Goal: Task Accomplishment & Management: Use online tool/utility

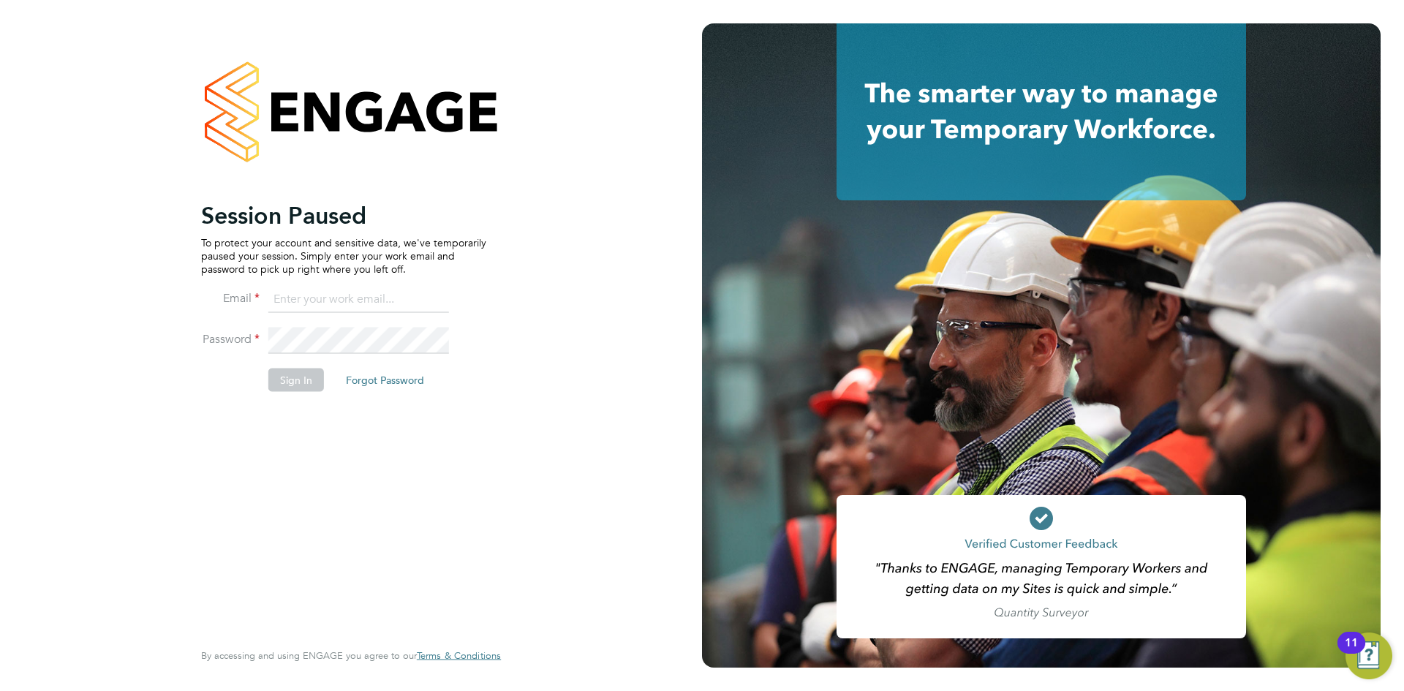
click at [332, 309] on input at bounding box center [358, 300] width 181 height 26
type input "chloe.harding@txmrecruit.co.uk"
click at [288, 390] on button "Sign In" at bounding box center [296, 379] width 56 height 23
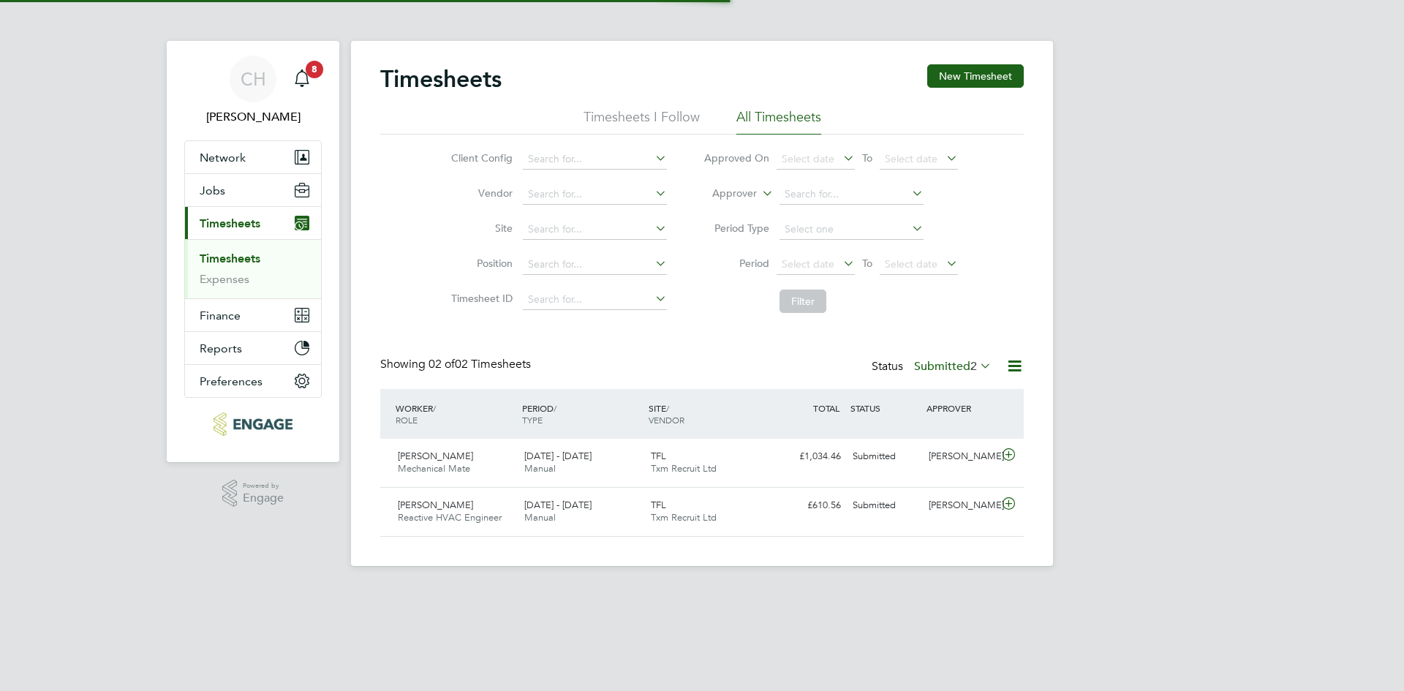
scroll to position [37, 127]
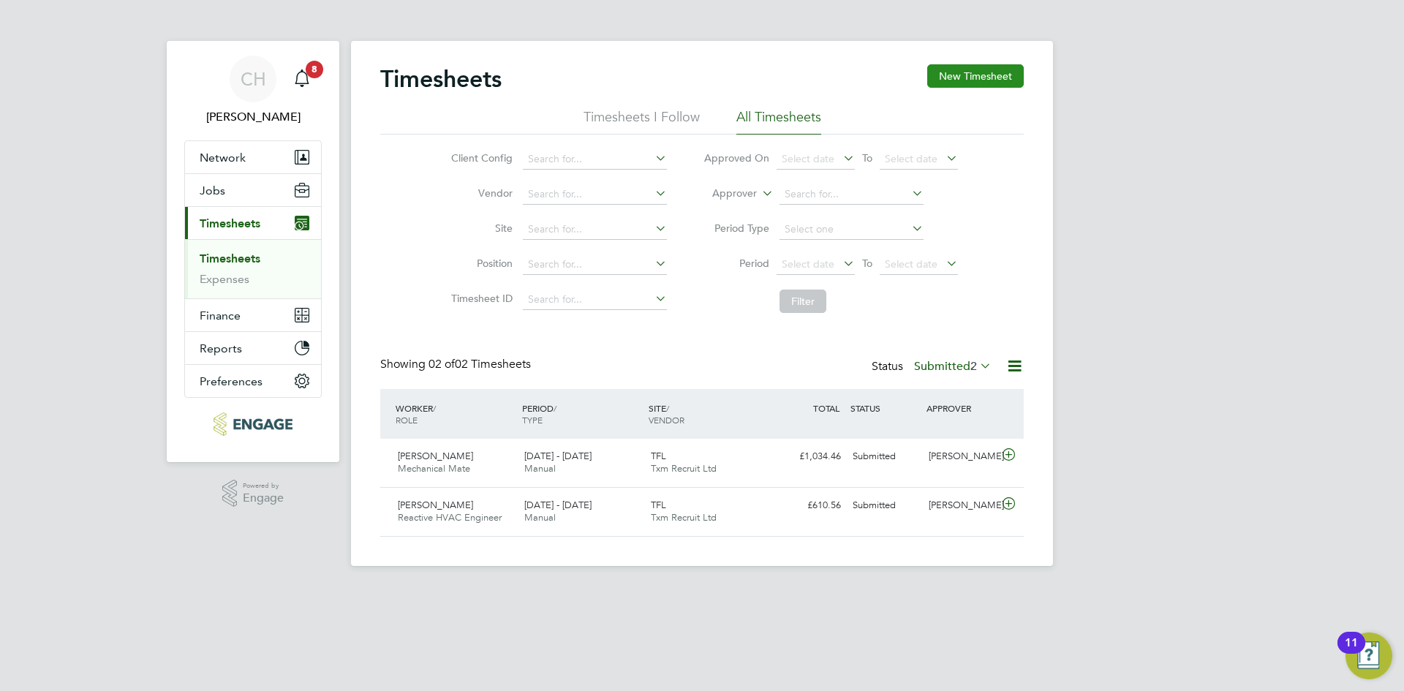
click at [959, 78] on button "New Timesheet" at bounding box center [975, 75] width 97 height 23
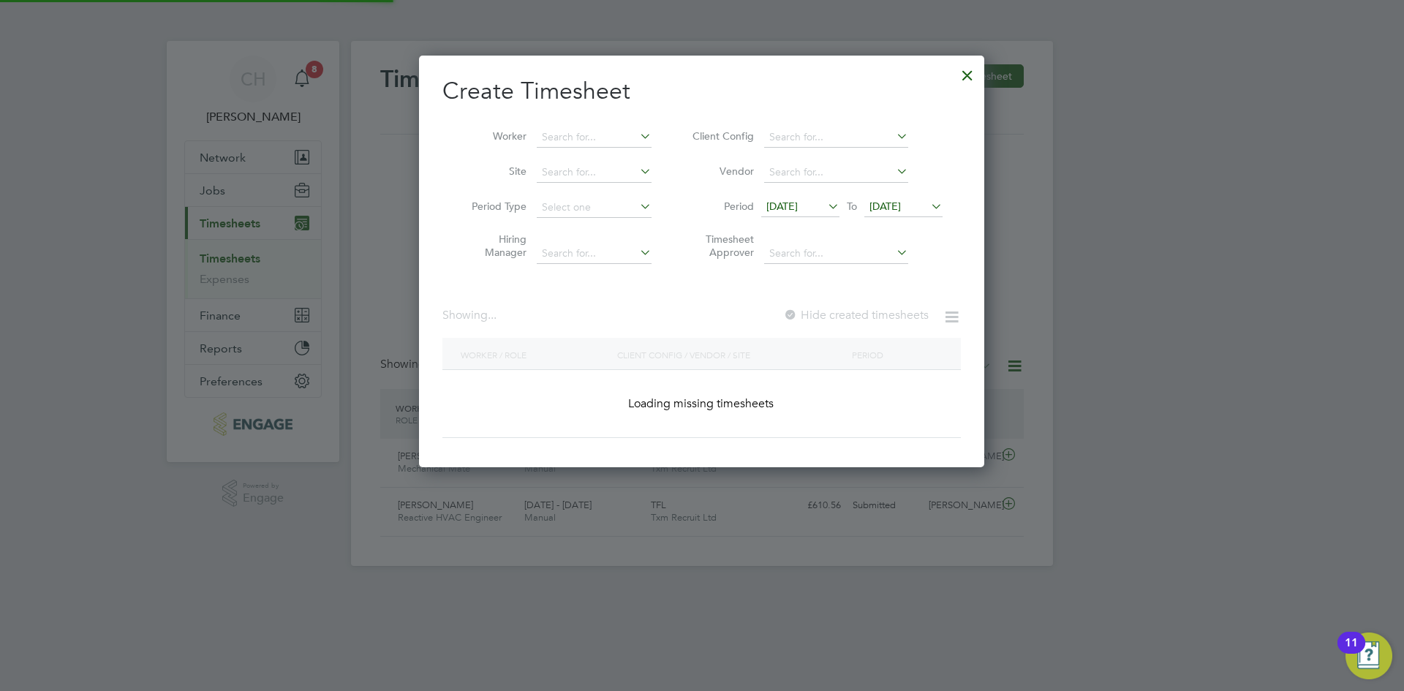
scroll to position [596, 566]
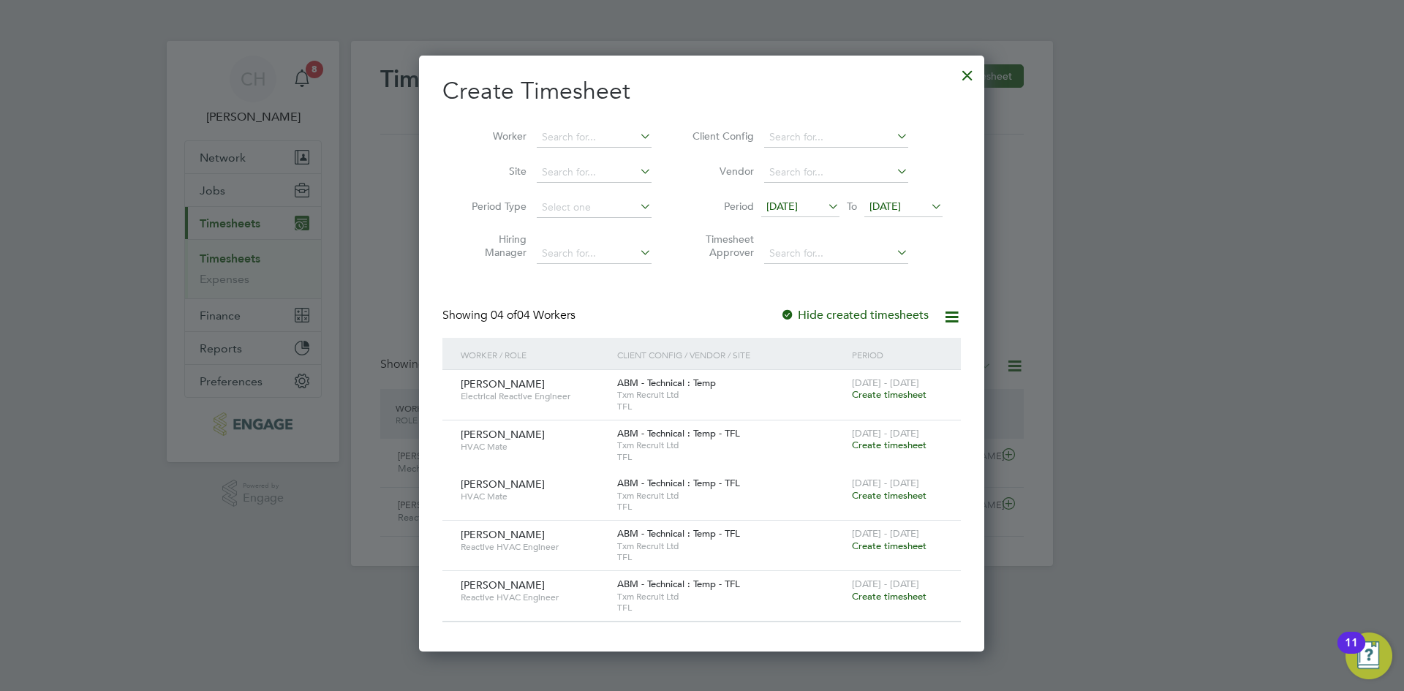
click at [891, 543] on span "Create timesheet" at bounding box center [889, 546] width 75 height 12
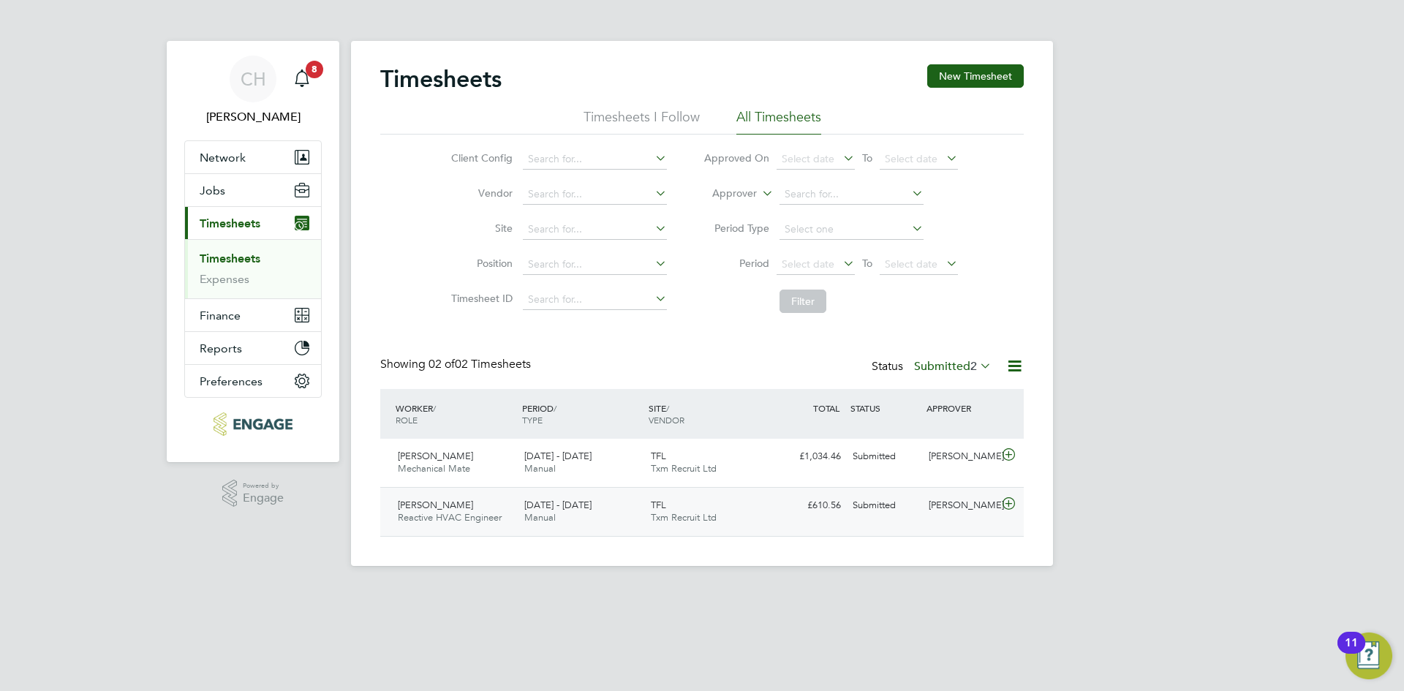
scroll to position [37, 127]
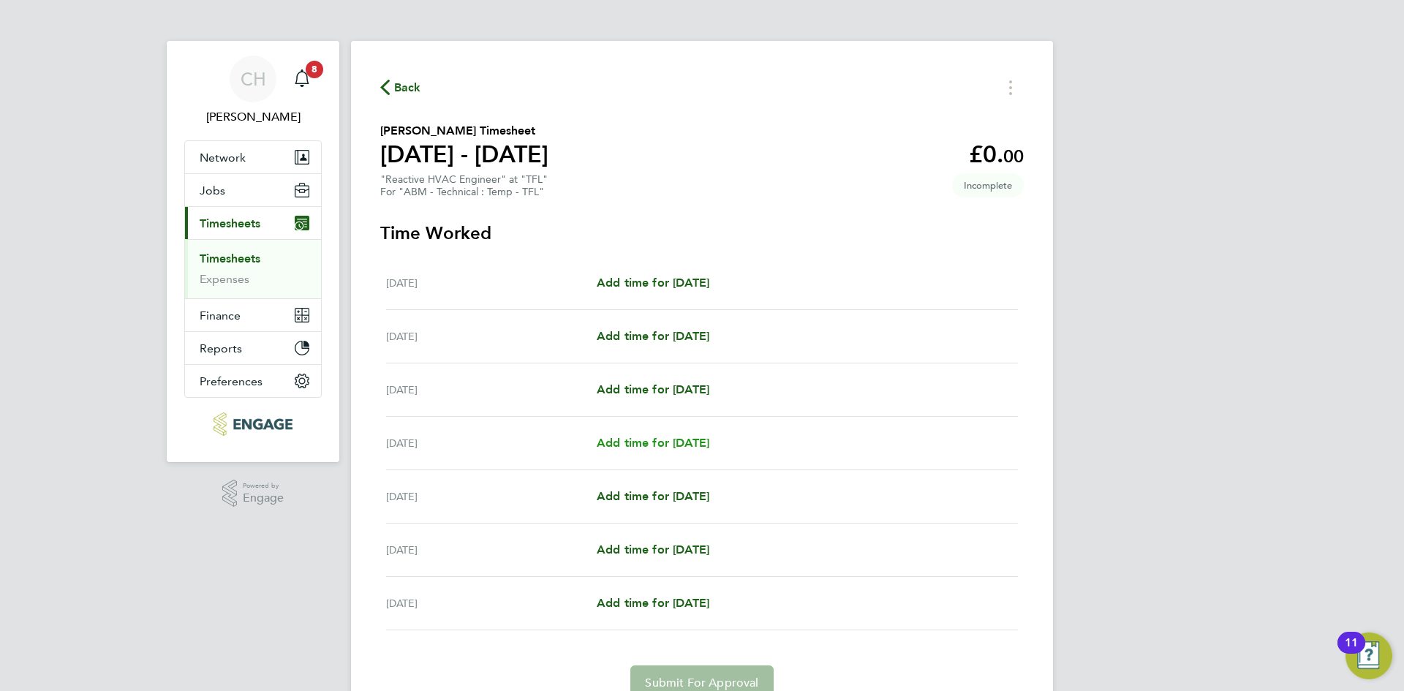
click at [634, 434] on link "Add time for [DATE]" at bounding box center [653, 443] width 113 height 18
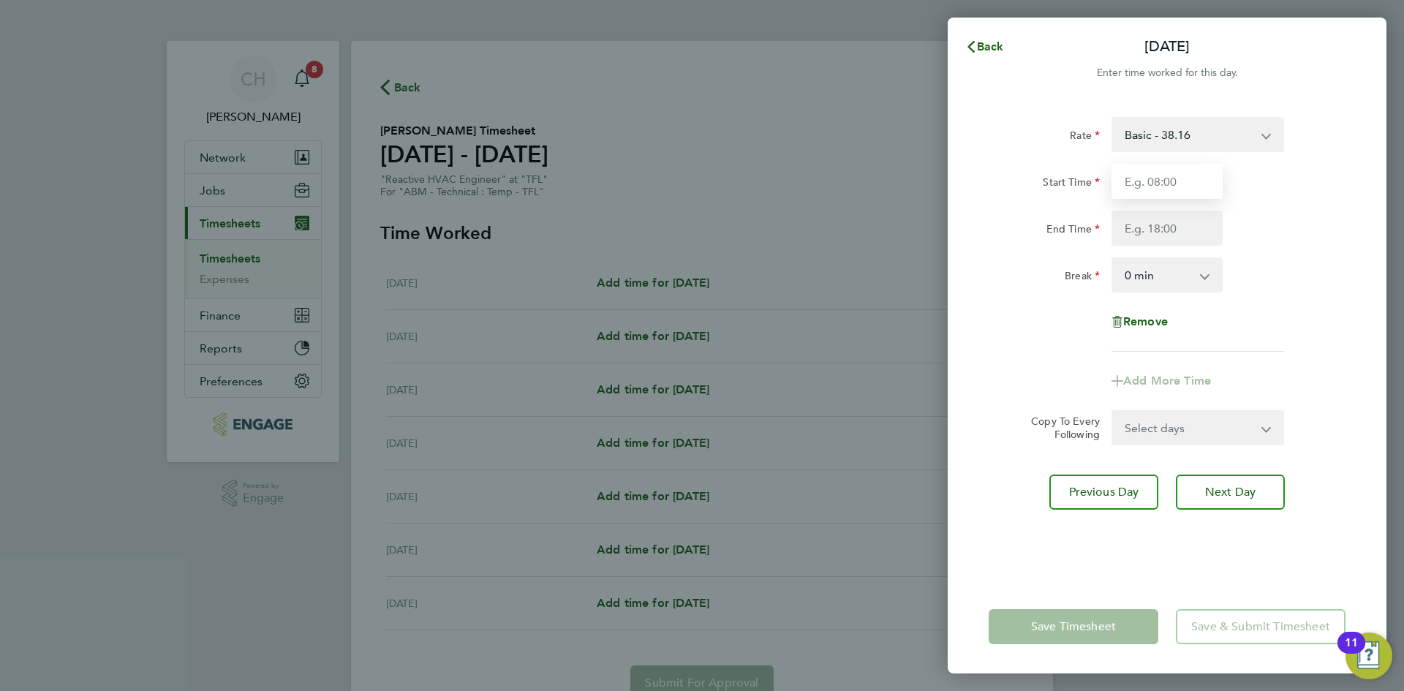
click at [1192, 173] on input "Start Time" at bounding box center [1167, 181] width 111 height 35
